Goal: Information Seeking & Learning: Find contact information

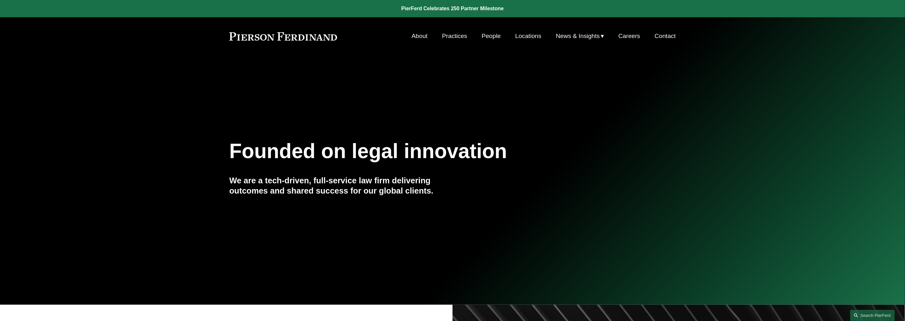
click at [492, 36] on link "People" at bounding box center [491, 36] width 19 height 12
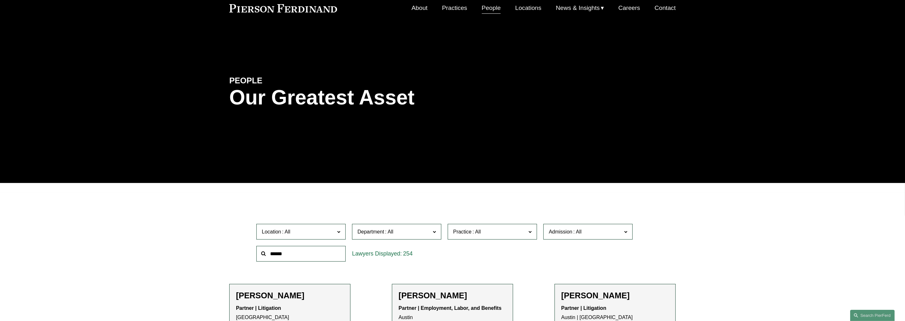
scroll to position [40, 0]
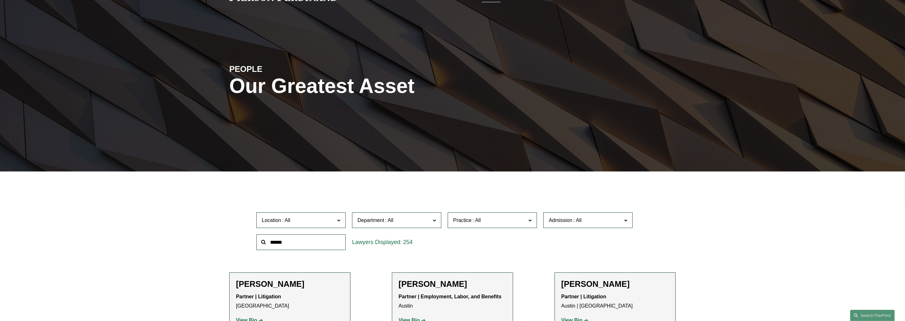
click at [299, 240] on input "text" at bounding box center [301, 242] width 89 height 16
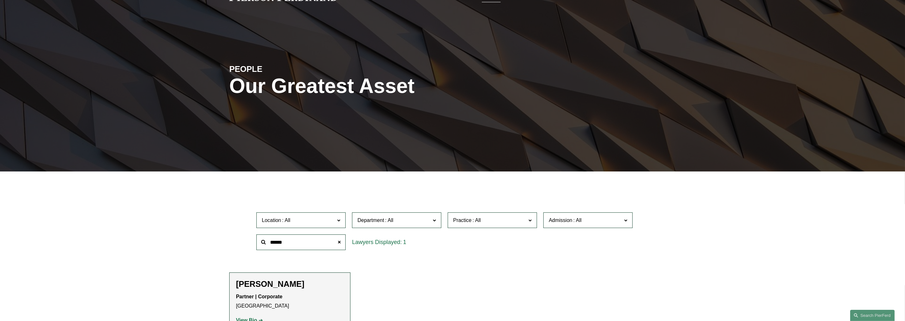
type input "******"
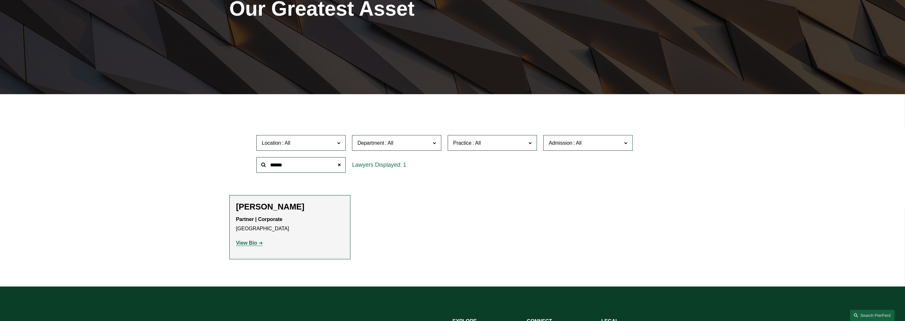
scroll to position [120, 0]
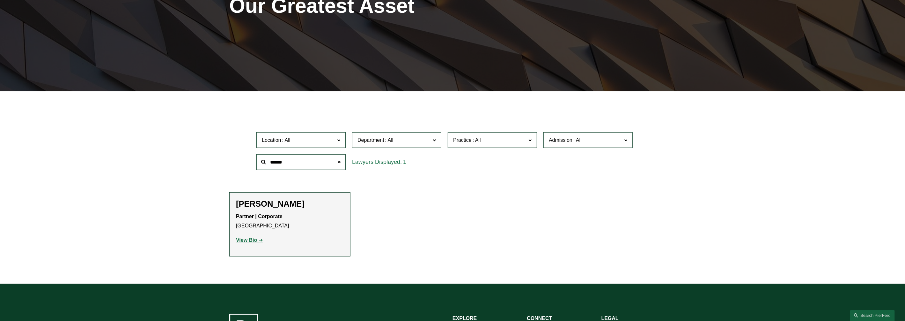
click at [260, 243] on p "View Bio" at bounding box center [290, 239] width 108 height 9
click at [260, 240] on link "View Bio" at bounding box center [249, 239] width 27 height 5
